Goal: Information Seeking & Learning: Learn about a topic

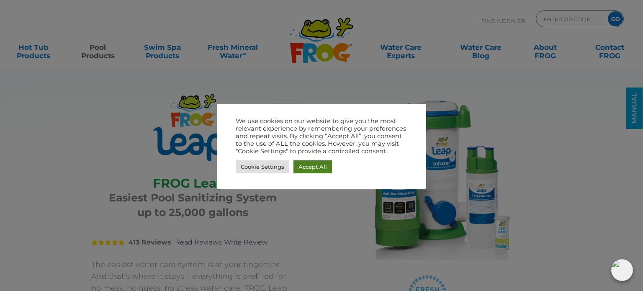
click at [301, 171] on link "Accept All" at bounding box center [312, 166] width 39 height 13
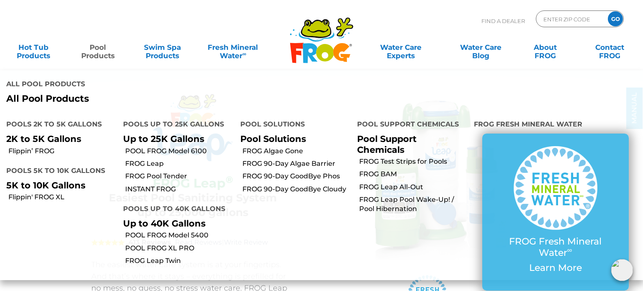
click at [104, 51] on link "Pool Products" at bounding box center [98, 47] width 50 height 17
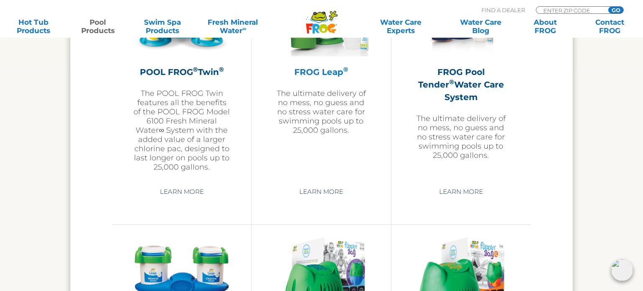
scroll to position [1604, 0]
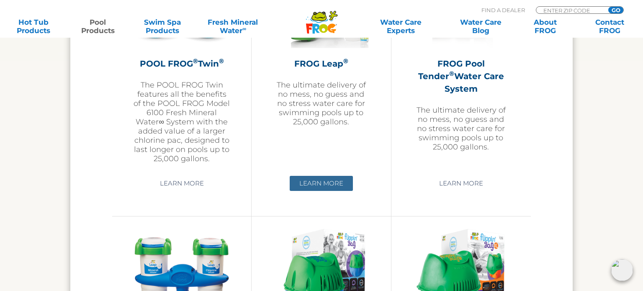
click at [329, 182] on link "Learn More" at bounding box center [321, 183] width 63 height 15
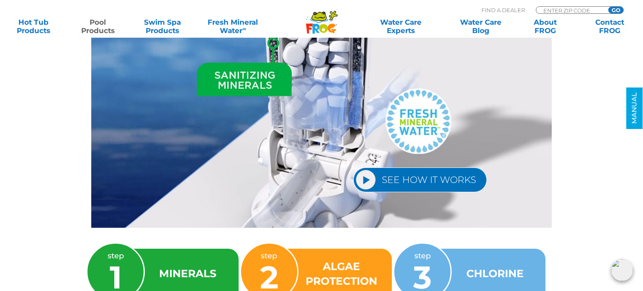
scroll to position [1156, 0]
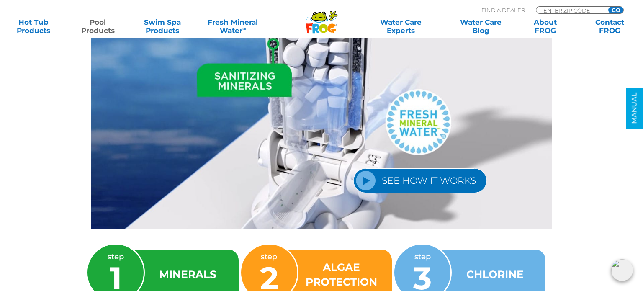
click at [373, 173] on link "SEE HOW IT WORKS" at bounding box center [420, 180] width 134 height 25
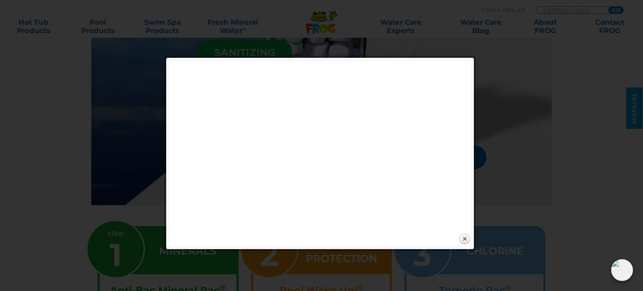
scroll to position [1174, 0]
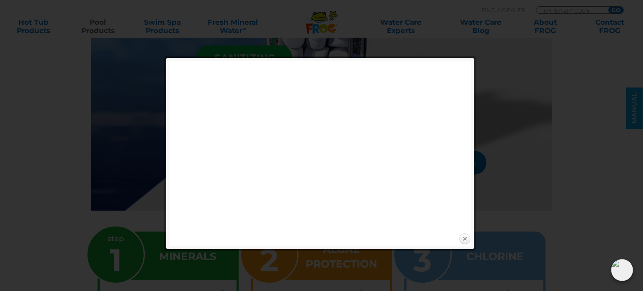
click at [464, 239] on link "Close" at bounding box center [464, 239] width 13 height 13
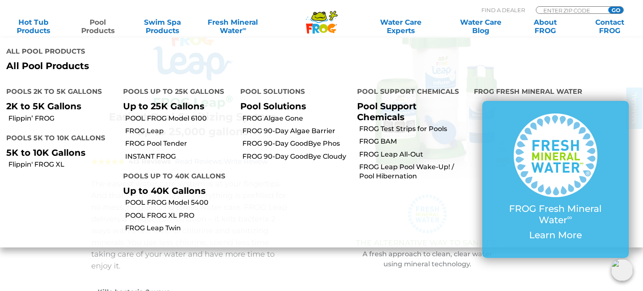
scroll to position [0, 0]
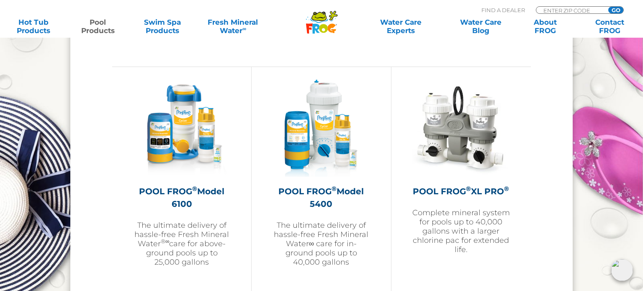
scroll to position [1201, 0]
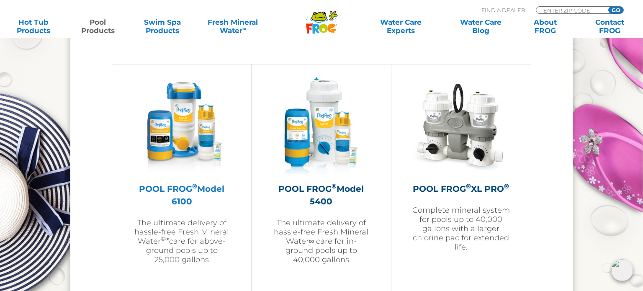
click at [173, 128] on img at bounding box center [181, 125] width 97 height 97
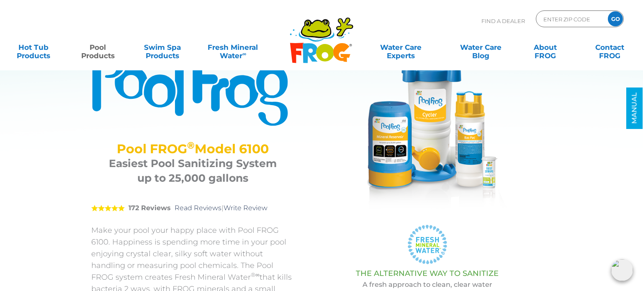
scroll to position [53, 0]
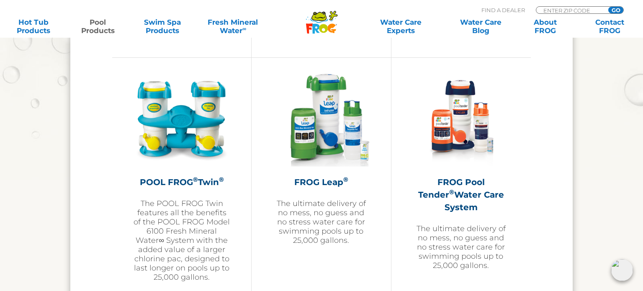
scroll to position [1484, 0]
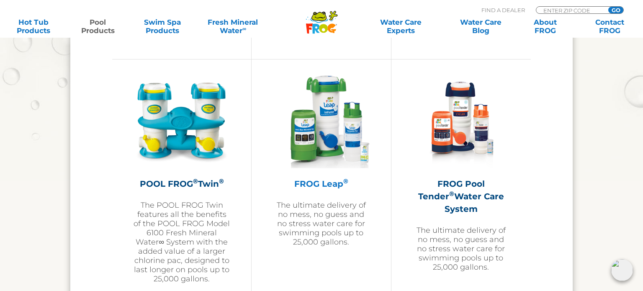
click at [321, 209] on p "The ultimate delivery of no mess, no guess and no stress water care for swimmin…" at bounding box center [321, 224] width 97 height 46
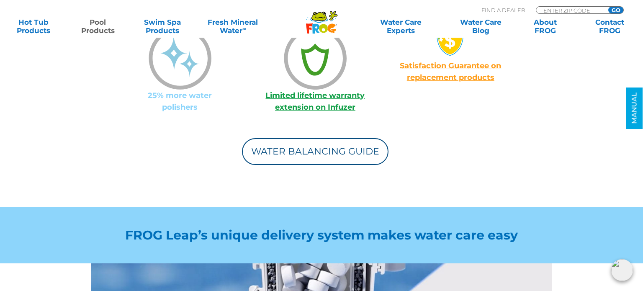
scroll to position [861, 0]
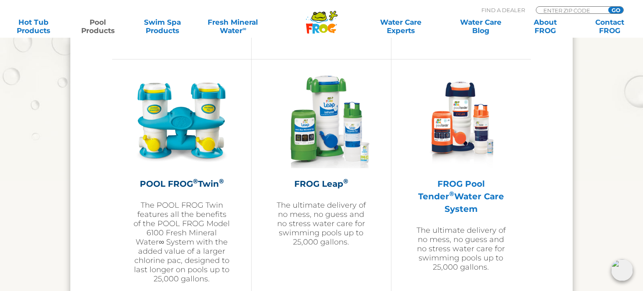
click at [437, 188] on h2 "FROG Pool Tender ® Water Care System" at bounding box center [461, 196] width 98 height 38
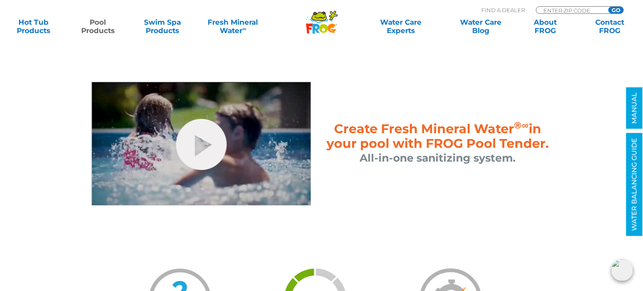
scroll to position [418, 0]
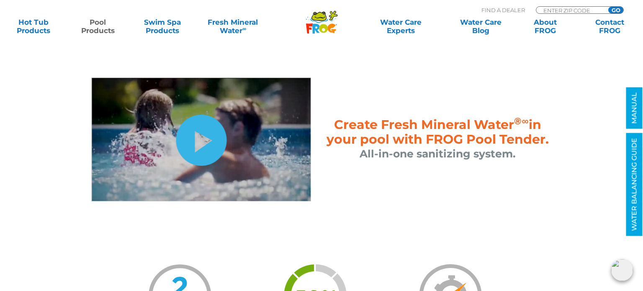
click at [206, 137] on link "hide-me" at bounding box center [201, 140] width 51 height 51
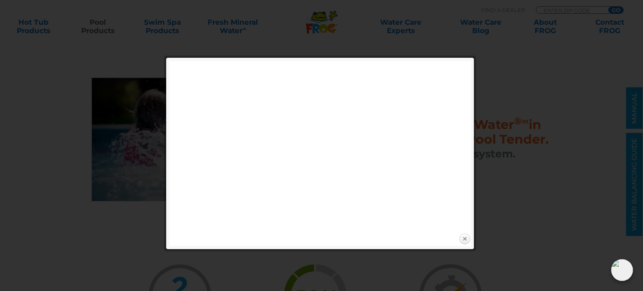
click at [463, 238] on link "Close" at bounding box center [464, 239] width 13 height 13
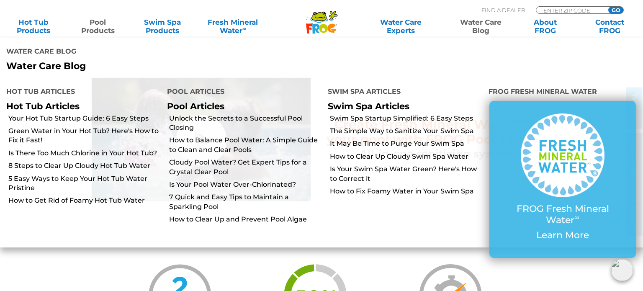
click at [479, 28] on link "Water Care Blog" at bounding box center [481, 26] width 50 height 17
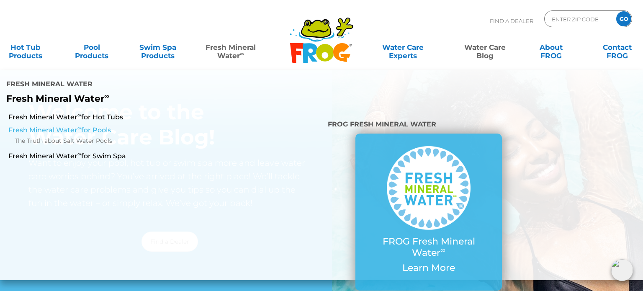
click at [93, 126] on link "Fresh Mineral Water ∞ for Pools" at bounding box center [111, 130] width 206 height 9
